Goal: Task Accomplishment & Management: Use online tool/utility

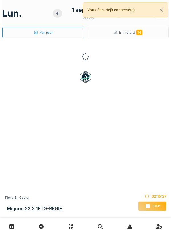
click at [152, 207] on div "Stop" at bounding box center [152, 206] width 29 height 10
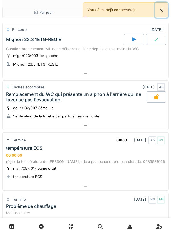
click at [161, 13] on button "Close" at bounding box center [161, 10] width 13 height 15
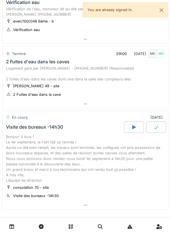
scroll to position [359, 0]
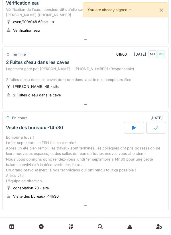
click at [18, 124] on div "Visite des bureaux -14h30" at bounding box center [64, 127] width 119 height 11
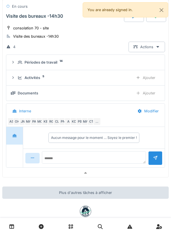
scroll to position [529, 0]
